Goal: Task Accomplishment & Management: Use online tool/utility

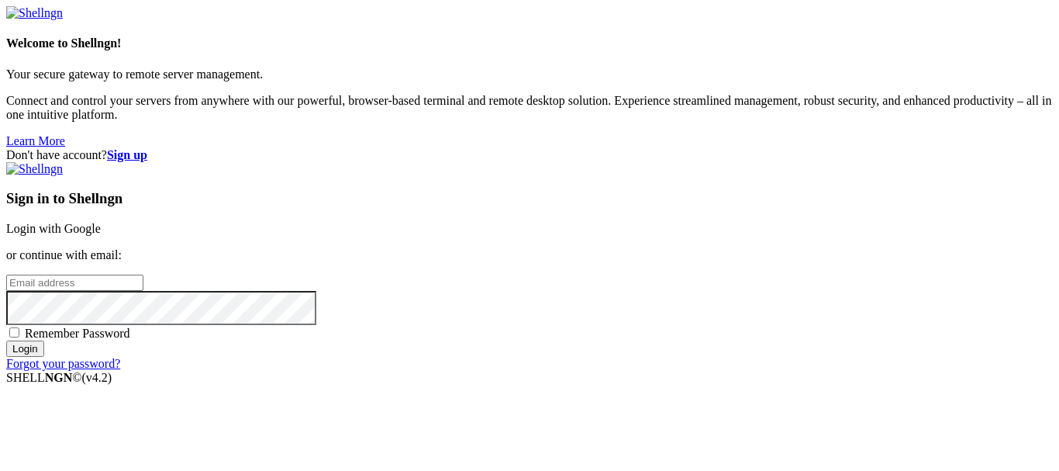
click at [101, 222] on link "Login with Google" at bounding box center [53, 228] width 95 height 13
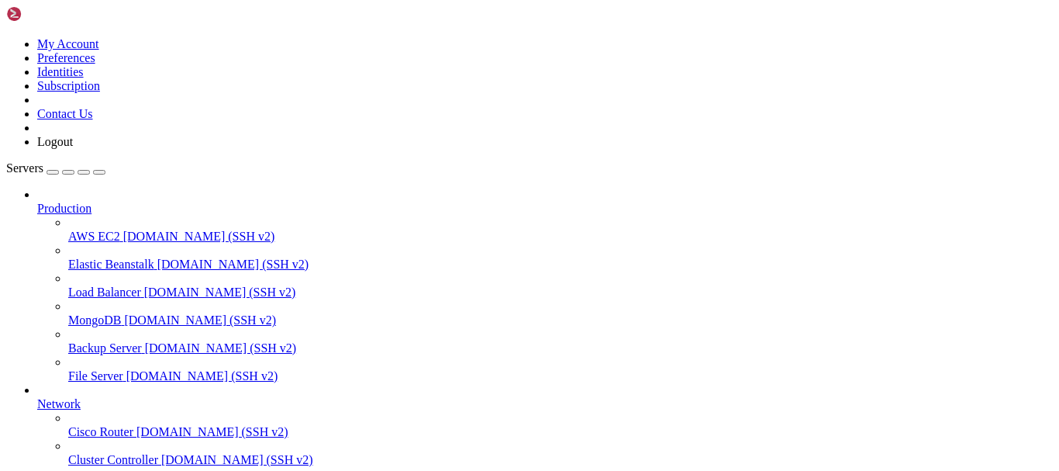
scroll to position [155, 0]
drag, startPoint x: 12, startPoint y: 871, endPoint x: 101, endPoint y: 1036, distance: 187.4
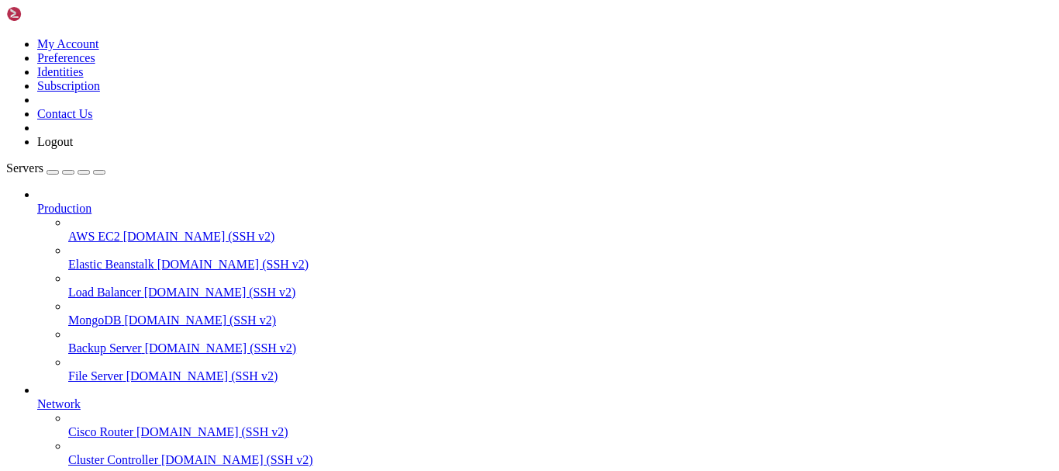
drag, startPoint x: 110, startPoint y: 995, endPoint x: 15, endPoint y: 871, distance: 156.5
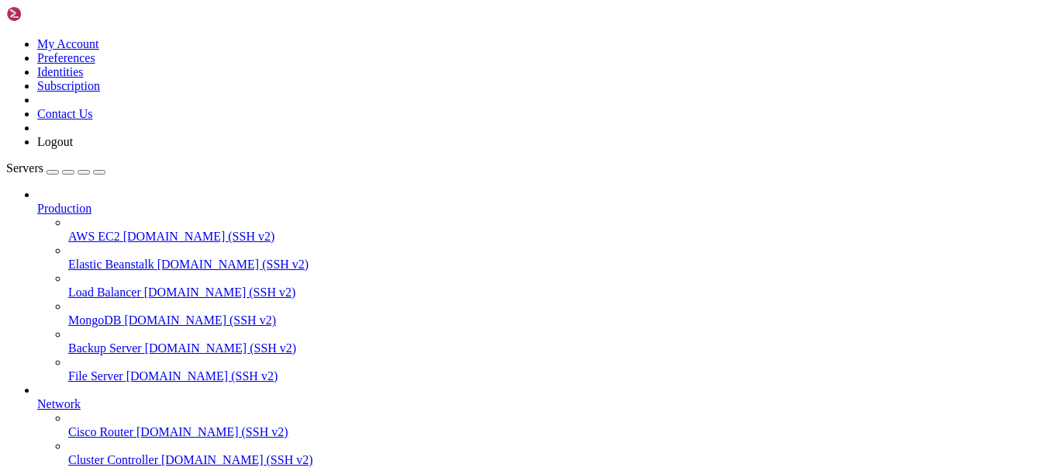
drag, startPoint x: 12, startPoint y: 873, endPoint x: 112, endPoint y: 1018, distance: 176.8
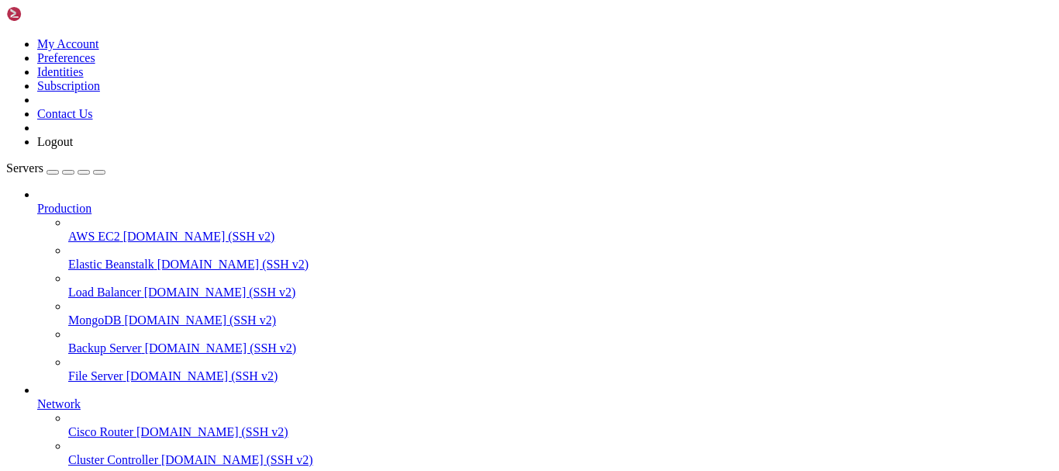
drag, startPoint x: 148, startPoint y: 1218, endPoint x: -25, endPoint y: 846, distance: 410.5
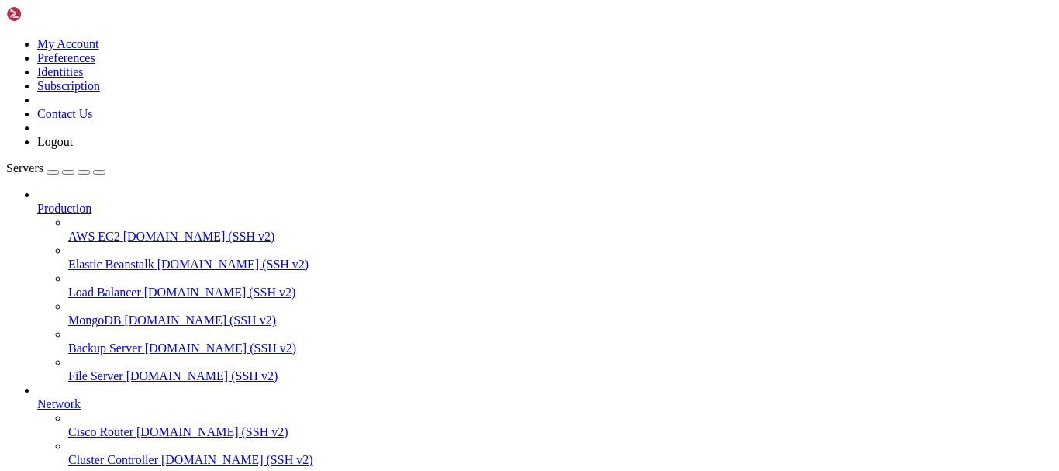
click at [314, 54] on div at bounding box center [529, 235] width 1059 height 471
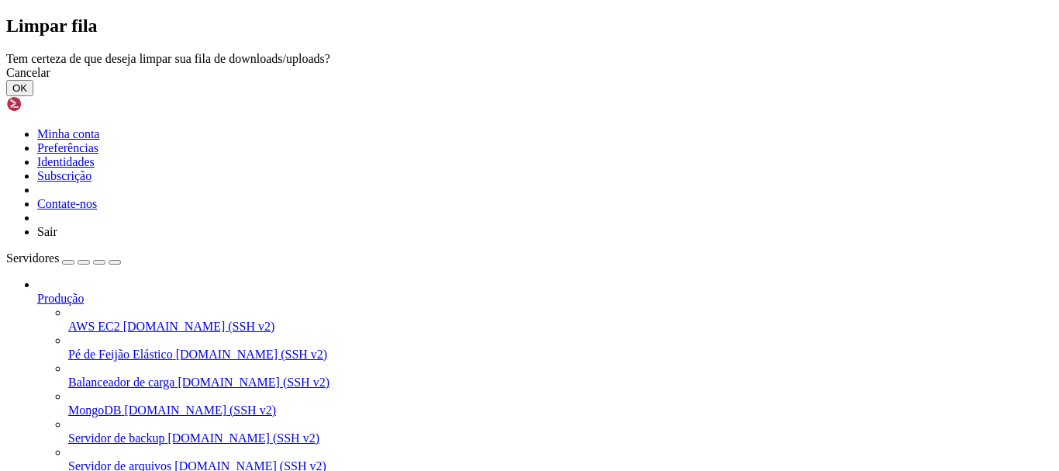
click at [33, 96] on button "OK" at bounding box center [19, 88] width 27 height 16
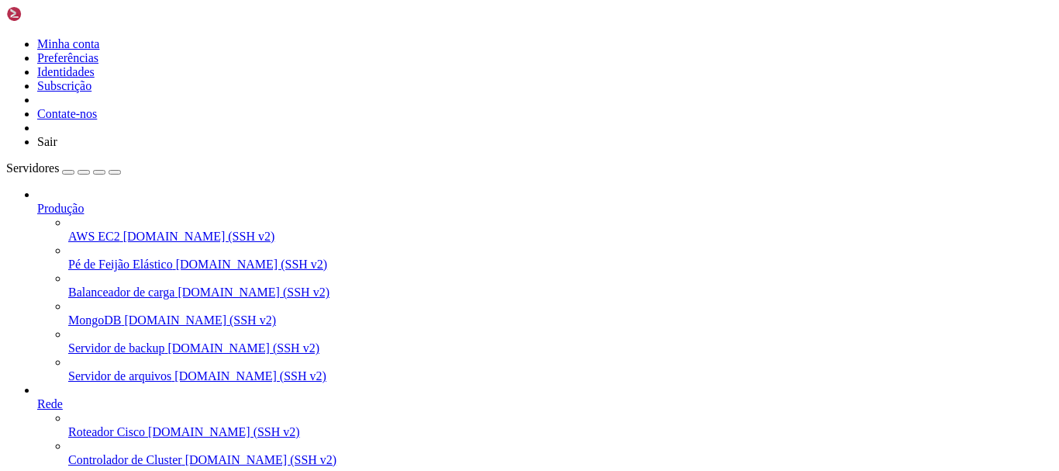
type input "/"
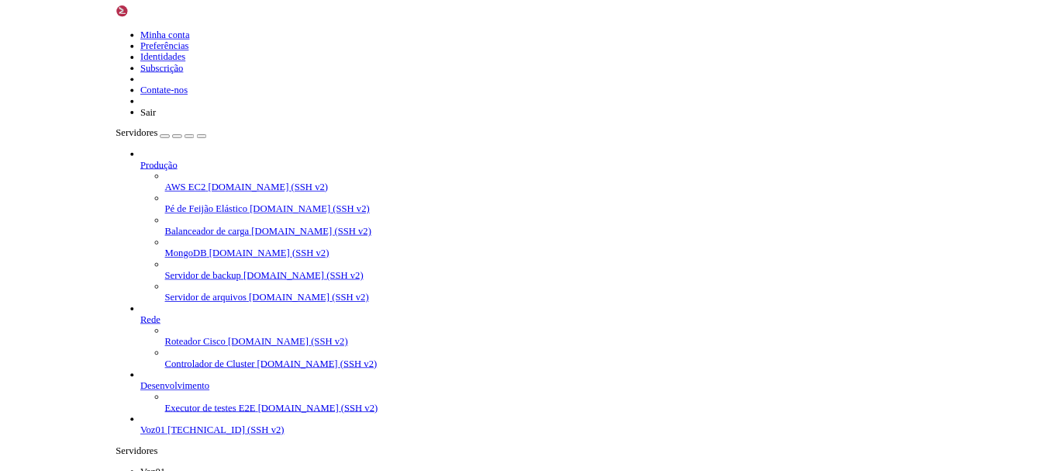
scroll to position [155, 0]
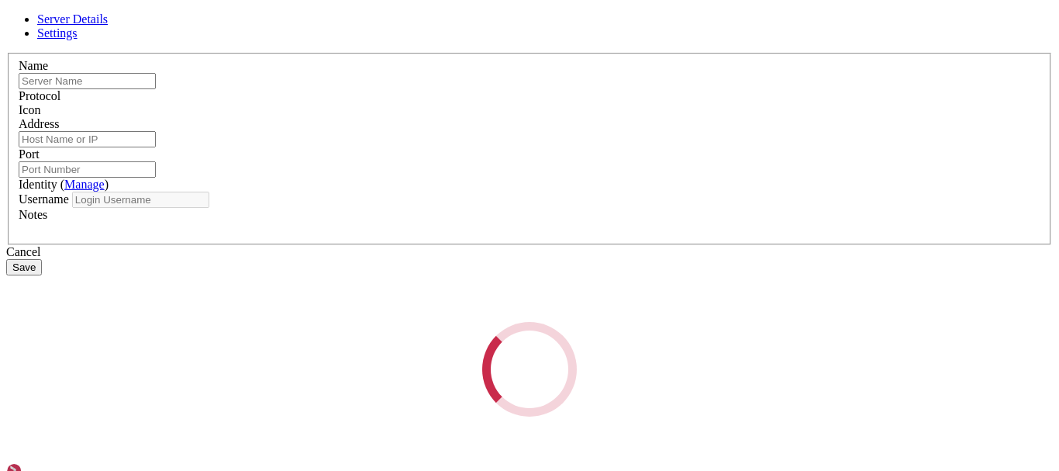
type input "Voz01"
type input "[TECHNICAL_ID]"
type input "22"
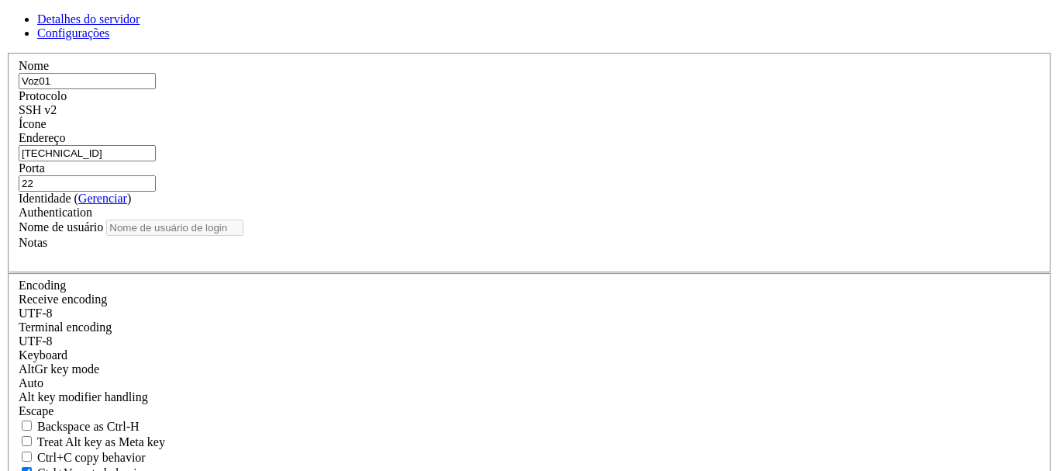
type input "opc"
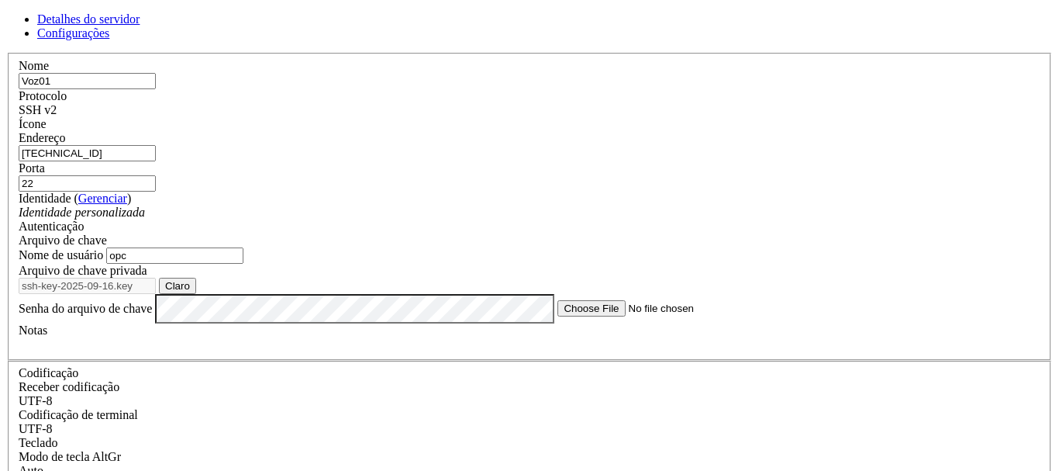
scroll to position [0, 0]
click at [109, 39] on font "Configurações" at bounding box center [73, 32] width 72 height 13
click at [6, 53] on icon at bounding box center [6, 53] width 0 height 0
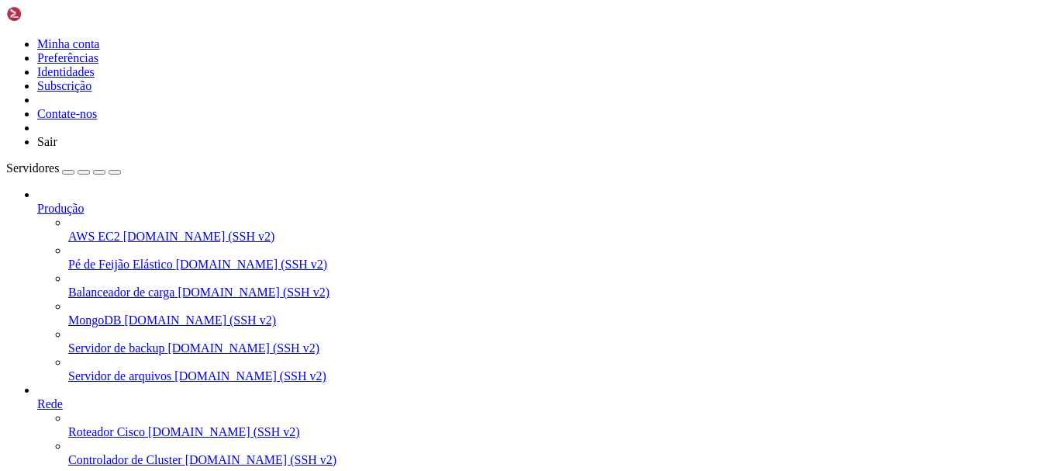
drag, startPoint x: 12, startPoint y: 888, endPoint x: 60, endPoint y: 890, distance: 47.3
drag, startPoint x: 109, startPoint y: 1093, endPoint x: -15, endPoint y: 884, distance: 242.3
